Goal: Navigation & Orientation: Find specific page/section

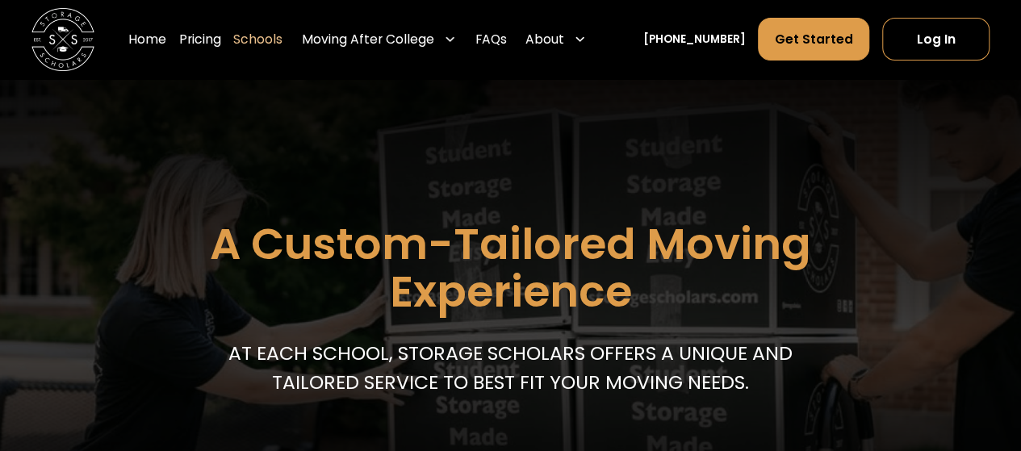
scroll to position [81, 0]
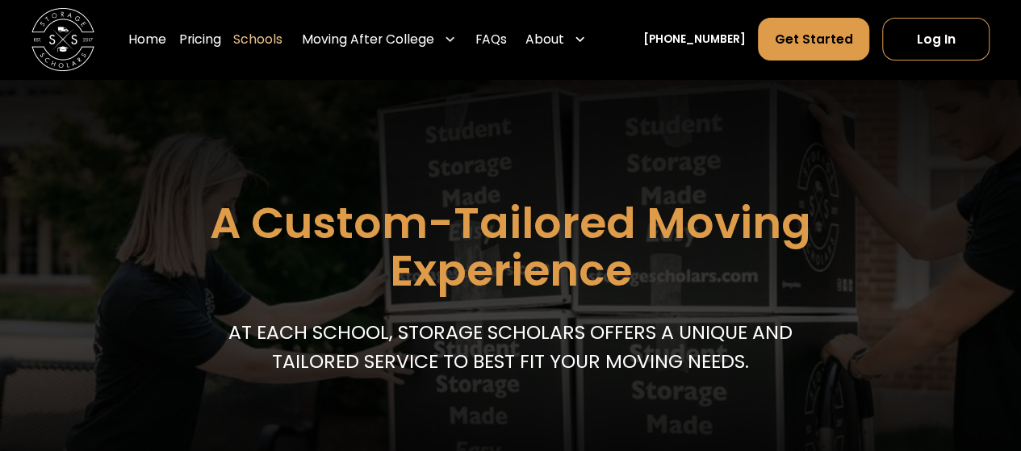
click at [283, 38] on link "Schools" at bounding box center [257, 40] width 49 height 44
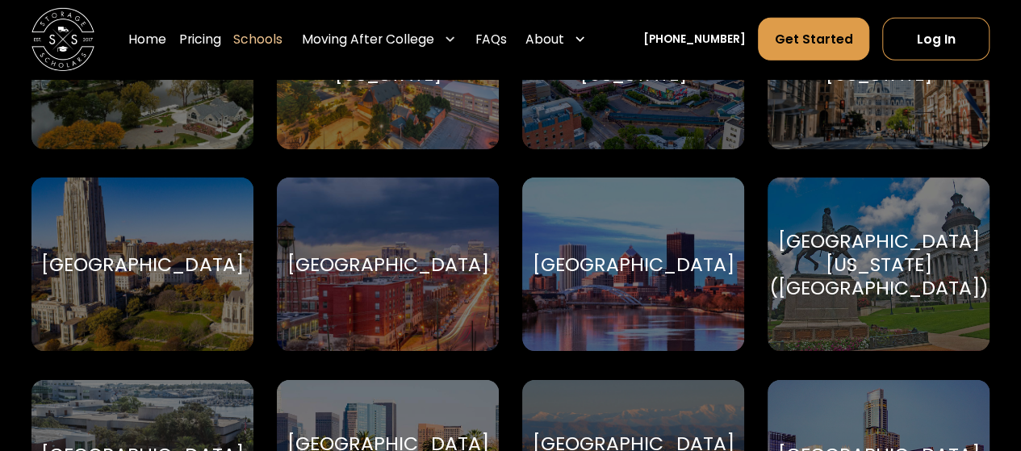
scroll to position [8637, 0]
